Goal: Navigation & Orientation: Find specific page/section

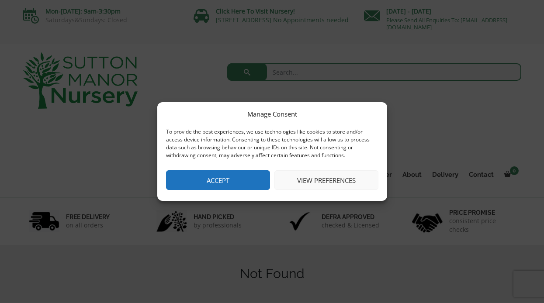
click at [253, 173] on button "Accept" at bounding box center [218, 180] width 104 height 20
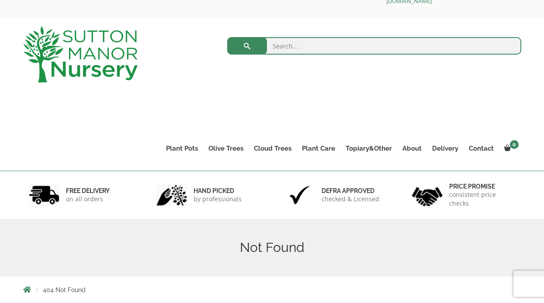
scroll to position [28, 0]
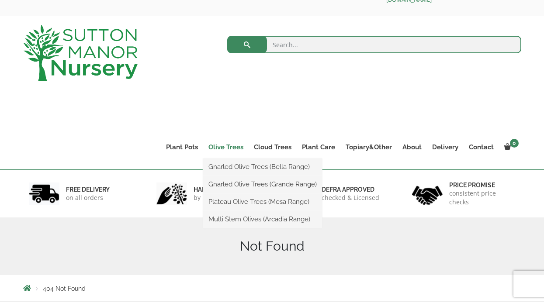
click at [232, 145] on link "Olive Trees" at bounding box center [225, 147] width 45 height 12
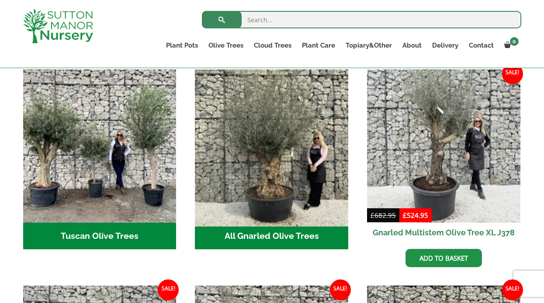
scroll to position [322, 0]
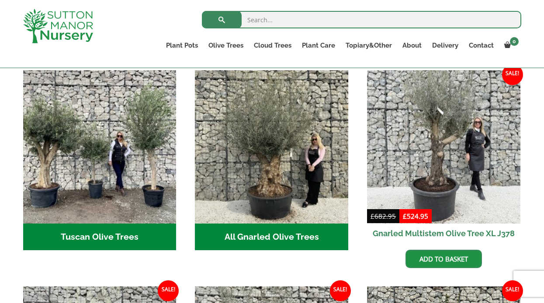
click at [95, 224] on h2 "Tuscan Olive Trees (5)" at bounding box center [99, 237] width 153 height 27
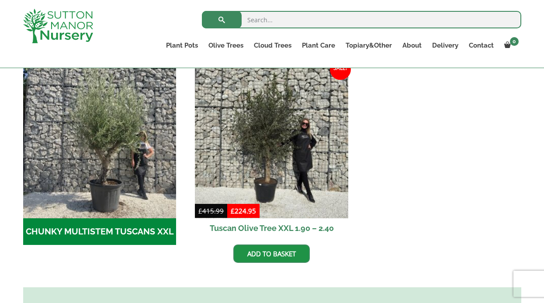
scroll to position [275, 0]
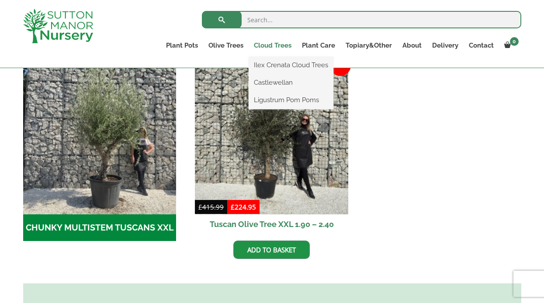
click at [265, 45] on link "Cloud Trees" at bounding box center [273, 45] width 48 height 12
click at [281, 46] on link "Cloud Trees" at bounding box center [273, 45] width 48 height 12
click at [280, 62] on link "Ilex Crenata Cloud Trees" at bounding box center [291, 65] width 85 height 13
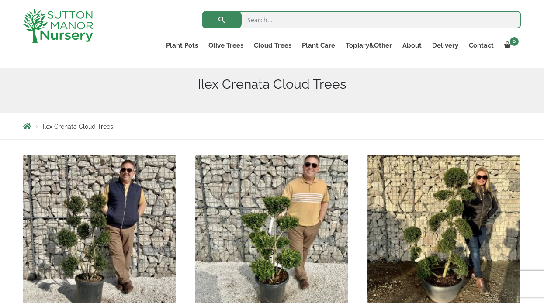
scroll to position [76, 0]
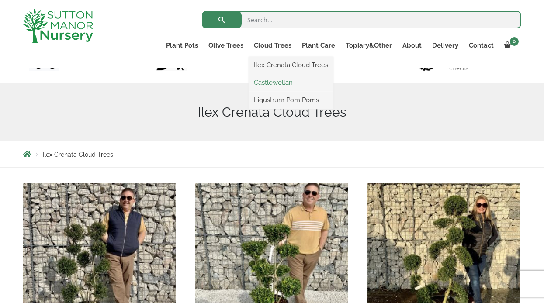
click at [275, 81] on link "Castlewellan" at bounding box center [291, 82] width 85 height 13
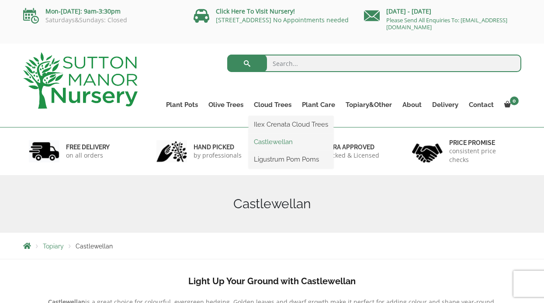
click at [275, 140] on link "Castlewellan" at bounding box center [291, 141] width 85 height 13
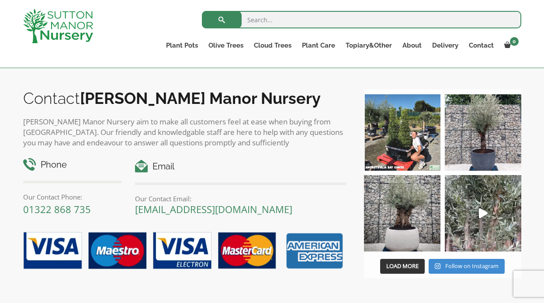
scroll to position [405, 0]
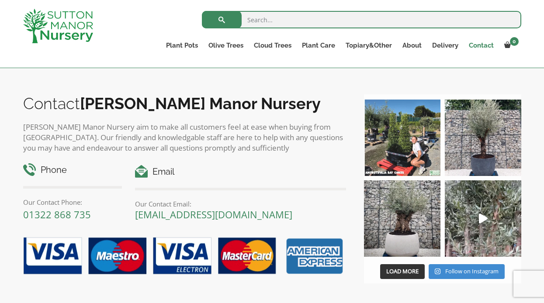
click at [474, 42] on link "Contact" at bounding box center [480, 45] width 35 height 12
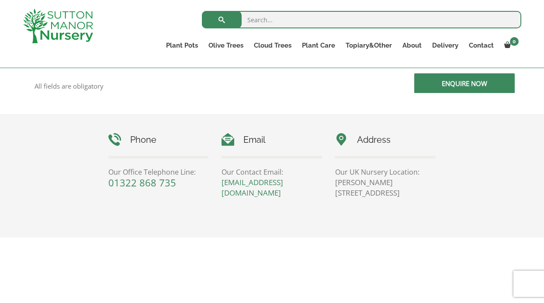
scroll to position [397, 0]
